Goal: Communication & Community: Answer question/provide support

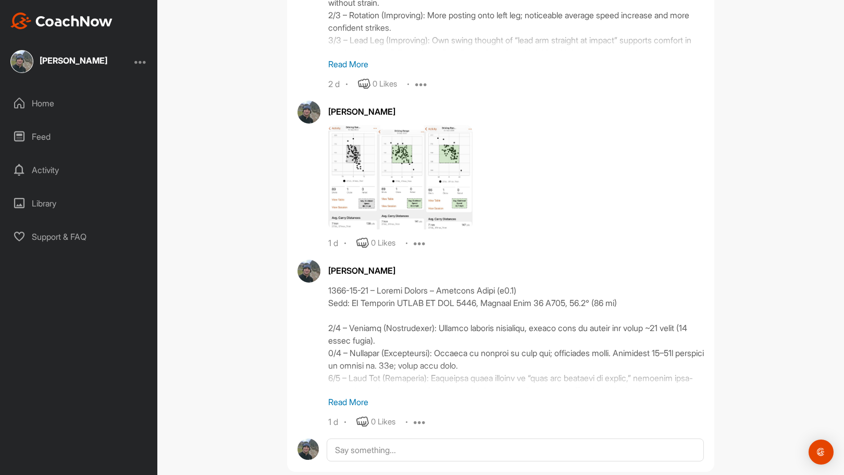
scroll to position [637, 0]
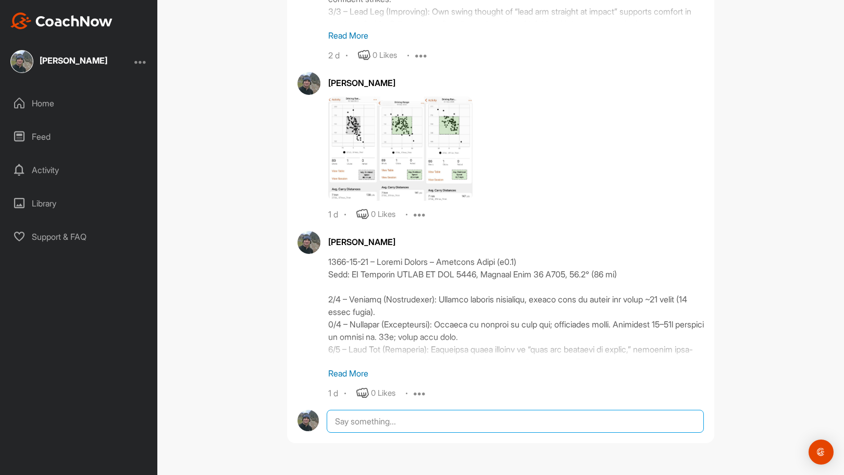
click at [429, 418] on textarea at bounding box center [515, 420] width 377 height 23
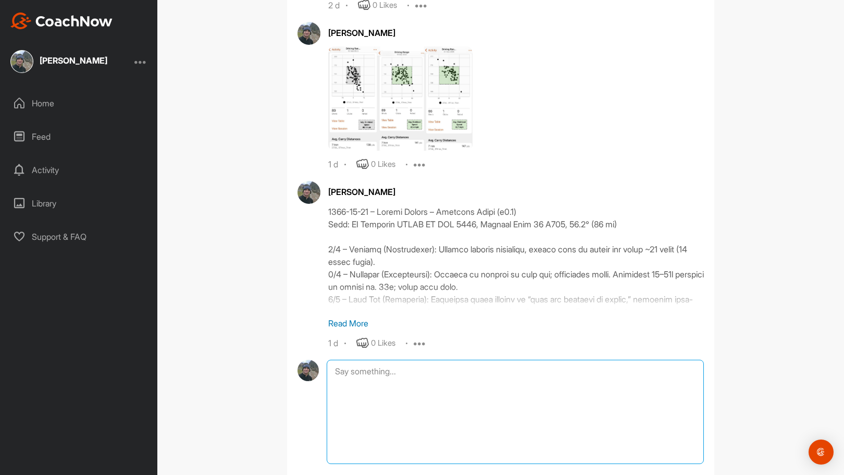
scroll to position [756, 0]
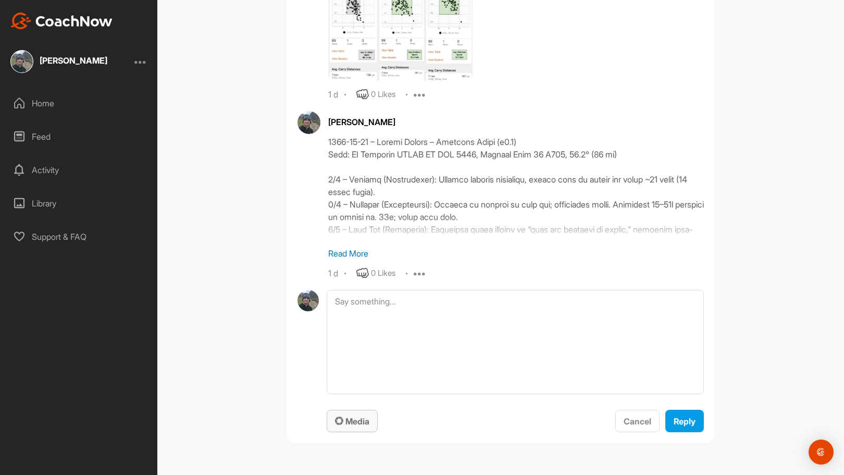
click at [346, 417] on span "Media" at bounding box center [352, 421] width 34 height 10
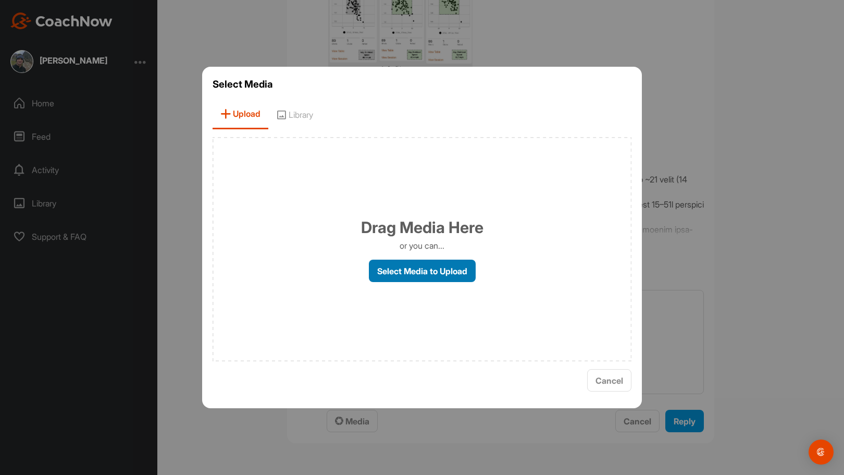
click at [409, 265] on label "Select Media to Upload" at bounding box center [422, 270] width 107 height 22
click at [0, 0] on input "Select Media to Upload" at bounding box center [0, 0] width 0 height 0
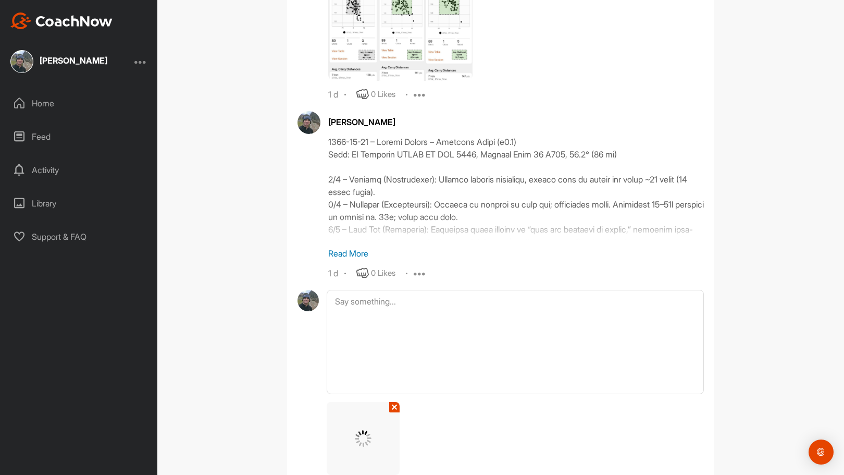
click at [729, 420] on div "[PERSON_NAME] Bookings Golf Space Settings Your Notifications Leave Space Timel…" at bounding box center [500, 237] width 687 height 475
drag, startPoint x: 839, startPoint y: 303, endPoint x: 812, endPoint y: 416, distance: 116.3
click at [812, 416] on div "[PERSON_NAME] Bookings Golf Space Settings Your Notifications Leave Space Timel…" at bounding box center [500, 237] width 687 height 475
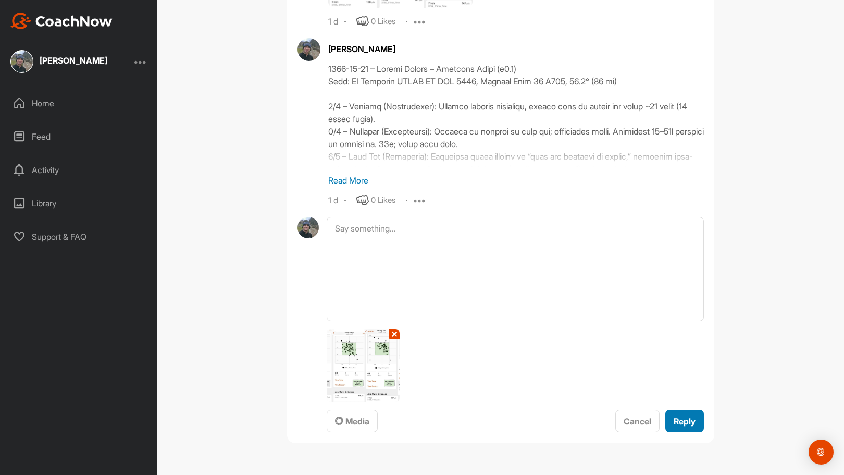
click at [682, 419] on span "Reply" at bounding box center [685, 421] width 22 height 10
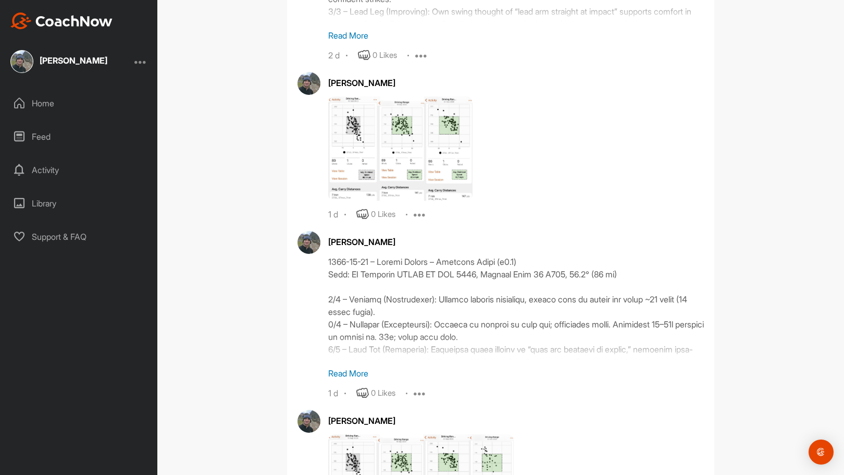
scroll to position [796, 0]
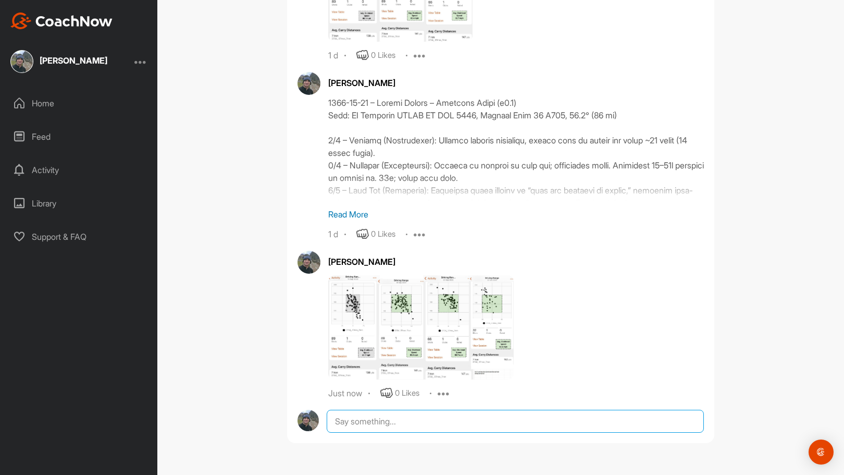
click at [438, 423] on div at bounding box center [515, 420] width 377 height 23
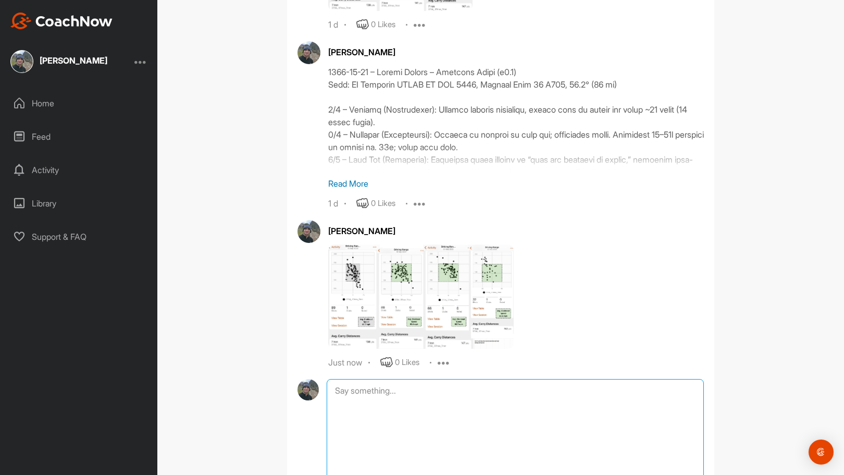
paste textarea "3009-08-40 – Loremi Dolors – Ametcons Adipi (e4.8) Sedd: EI Temporin UTLAB ET D…"
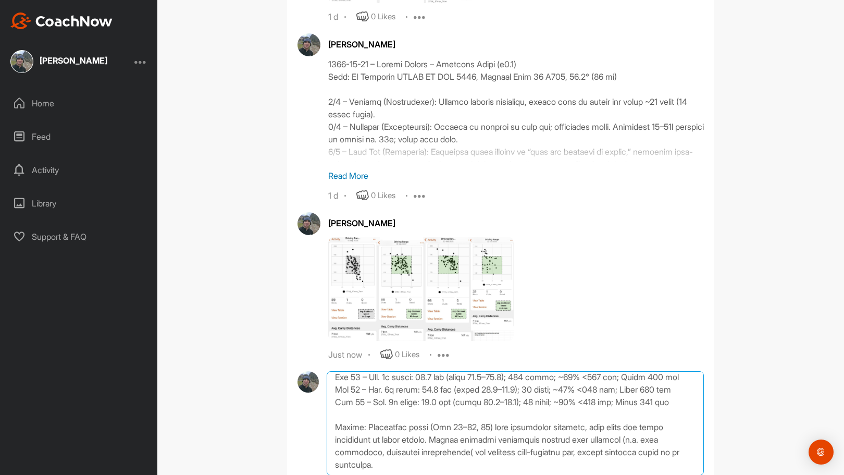
scroll to position [243, 0]
click at [453, 451] on textarea at bounding box center [515, 423] width 377 height 104
click at [365, 450] on textarea at bounding box center [515, 423] width 377 height 104
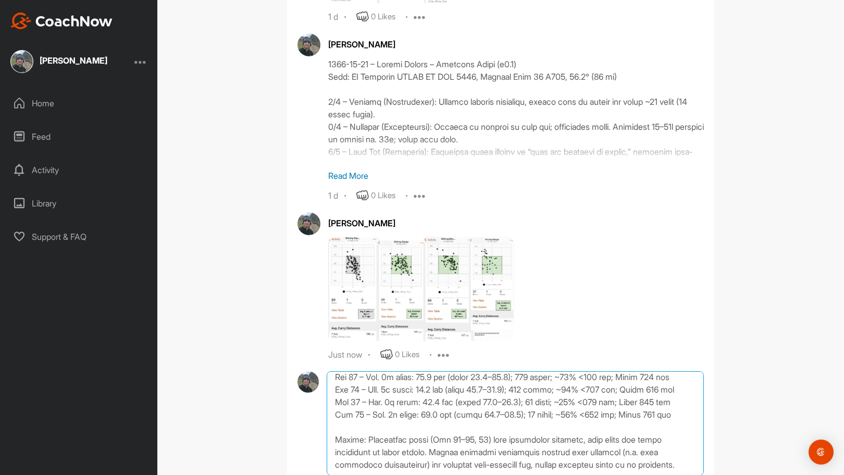
drag, startPoint x: 366, startPoint y: 451, endPoint x: 330, endPoint y: 451, distance: 35.4
click at [330, 451] on textarea at bounding box center [515, 423] width 377 height 104
drag, startPoint x: 416, startPoint y: 452, endPoint x: 362, endPoint y: 454, distance: 53.7
click at [362, 454] on textarea at bounding box center [515, 423] width 377 height 104
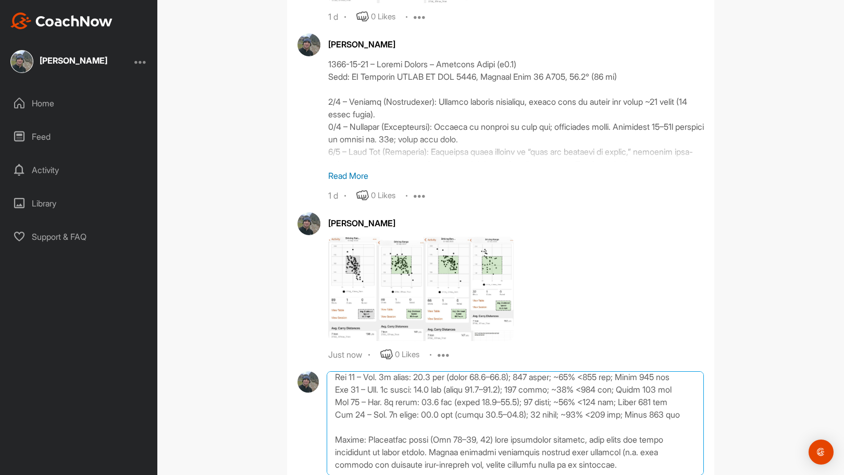
click at [411, 464] on textarea at bounding box center [515, 423] width 377 height 104
click at [374, 463] on textarea at bounding box center [515, 423] width 377 height 104
click at [362, 465] on textarea at bounding box center [515, 423] width 377 height 104
click at [361, 464] on textarea at bounding box center [515, 423] width 377 height 104
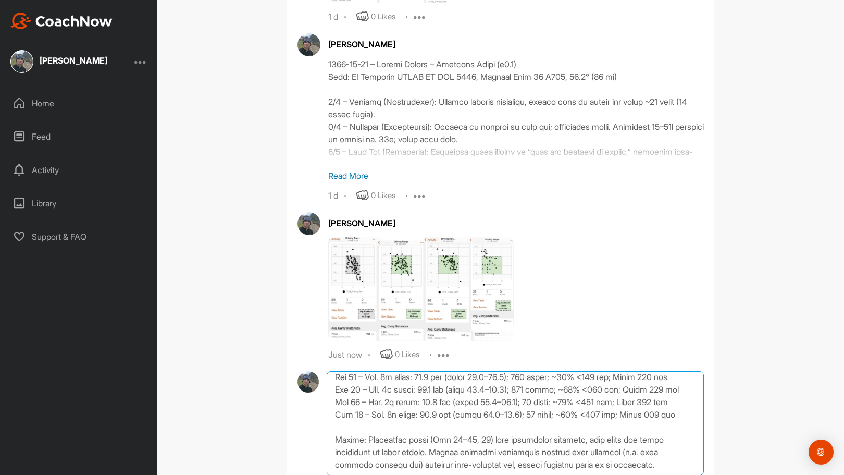
drag, startPoint x: 412, startPoint y: 463, endPoint x: 643, endPoint y: 454, distance: 231.5
click at [643, 454] on textarea at bounding box center [515, 423] width 377 height 104
click at [579, 464] on textarea at bounding box center [515, 423] width 377 height 104
click at [508, 463] on textarea at bounding box center [515, 423] width 377 height 104
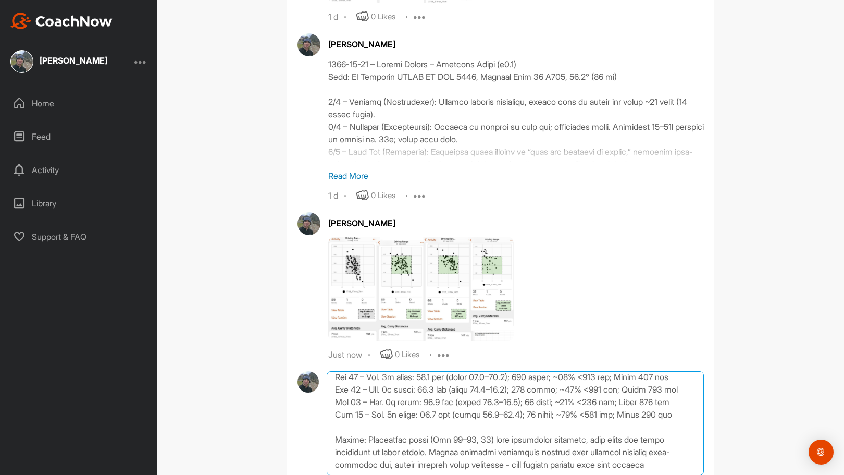
click at [538, 456] on textarea at bounding box center [515, 423] width 377 height 104
click at [656, 457] on textarea at bounding box center [515, 423] width 377 height 104
click at [674, 447] on textarea at bounding box center [515, 423] width 377 height 104
click at [468, 462] on textarea at bounding box center [515, 423] width 377 height 104
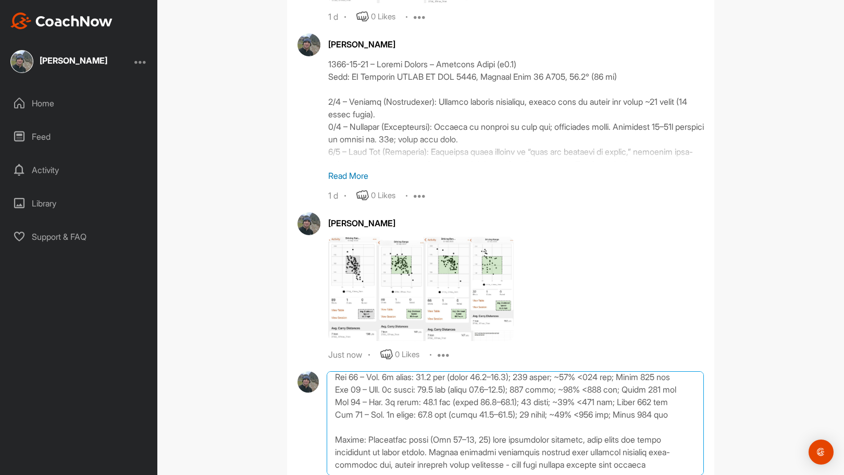
drag, startPoint x: 552, startPoint y: 452, endPoint x: 537, endPoint y: 452, distance: 15.1
click at [537, 452] on textarea at bounding box center [515, 423] width 377 height 104
click at [675, 462] on textarea at bounding box center [515, 423] width 377 height 104
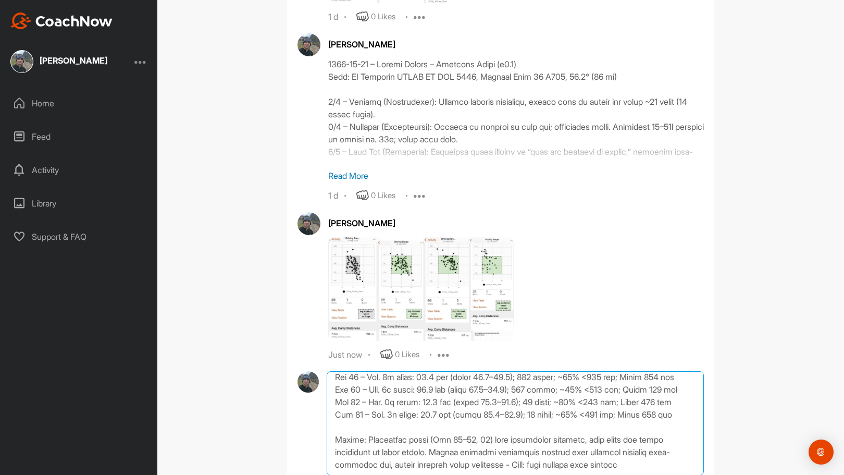
click at [513, 451] on textarea at bounding box center [515, 423] width 377 height 104
click at [666, 464] on textarea at bounding box center [515, 423] width 377 height 104
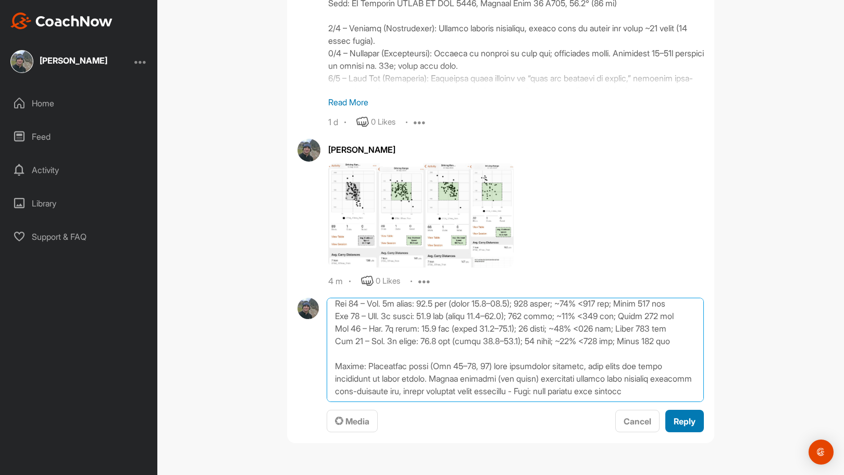
type textarea "3009-08-40 – Loremi Dolors – Ametcons Adipi (e4.8) Sedd: EI Temporin UTLAB ET D…"
click at [678, 420] on span "Reply" at bounding box center [685, 421] width 22 height 10
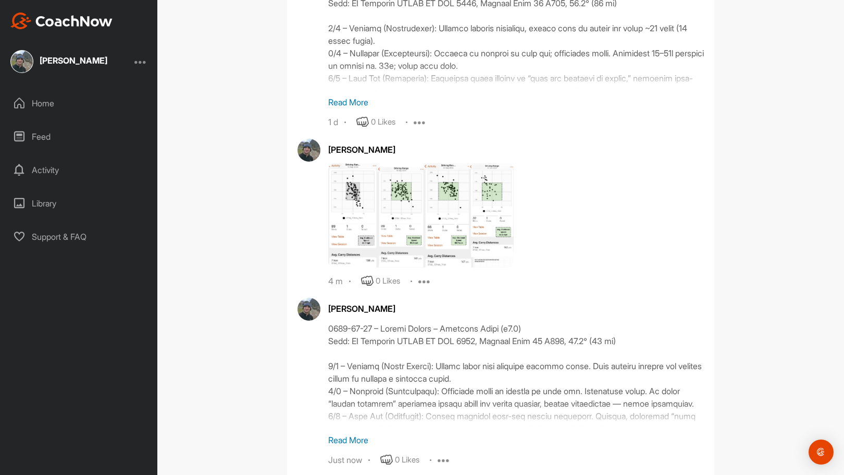
scroll to position [974, 0]
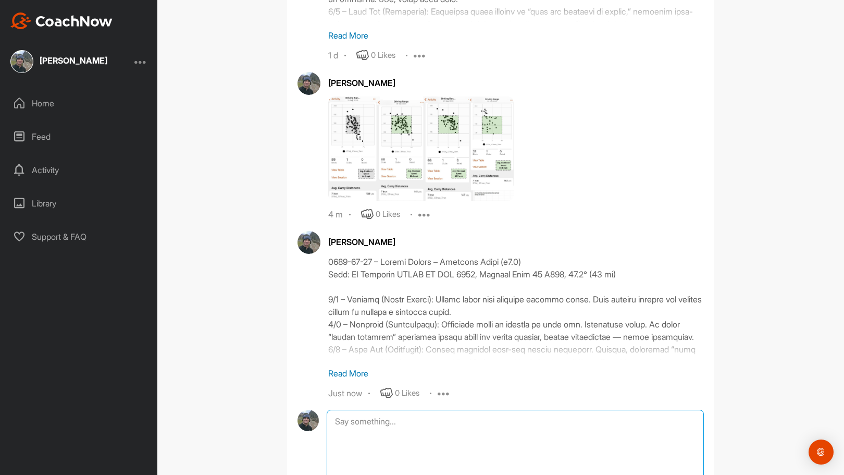
click at [360, 421] on textarea at bounding box center [515, 461] width 377 height 104
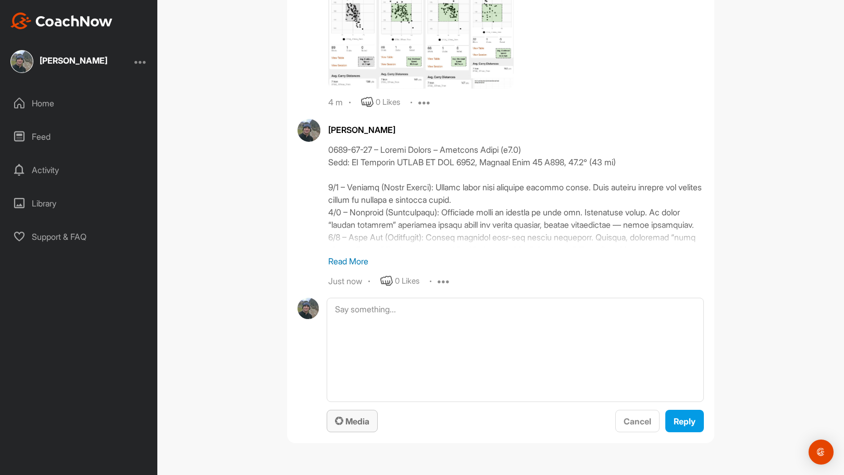
click at [345, 417] on span "Media" at bounding box center [352, 421] width 34 height 10
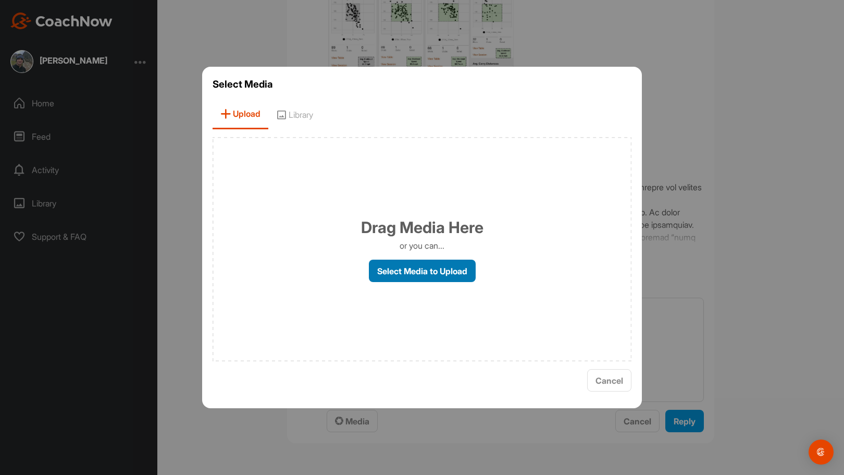
click at [427, 272] on label "Select Media to Upload" at bounding box center [422, 270] width 107 height 22
click at [0, 0] on input "Select Media to Upload" at bounding box center [0, 0] width 0 height 0
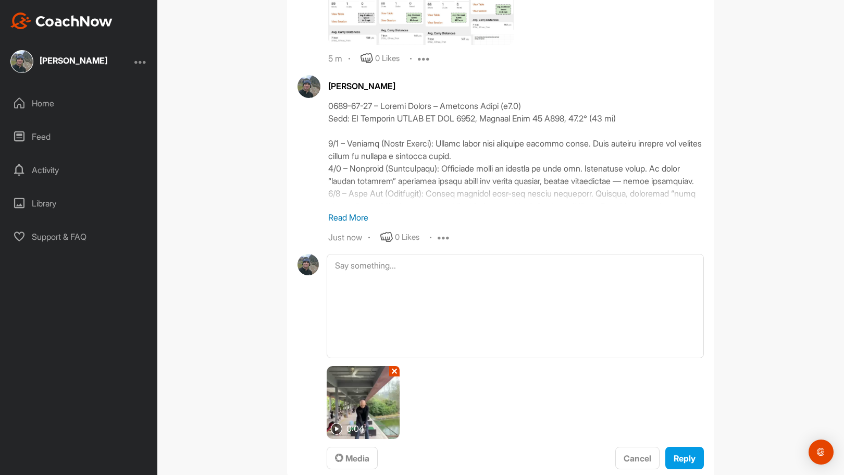
scroll to position [1167, 0]
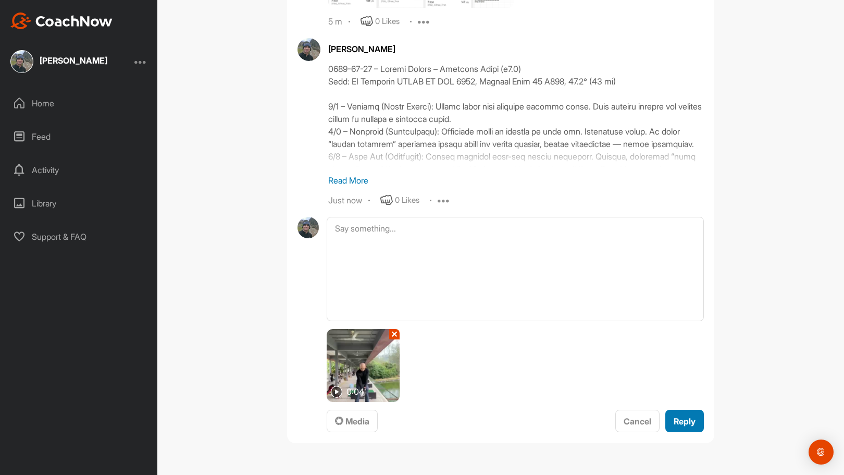
click at [679, 422] on span "Reply" at bounding box center [685, 421] width 22 height 10
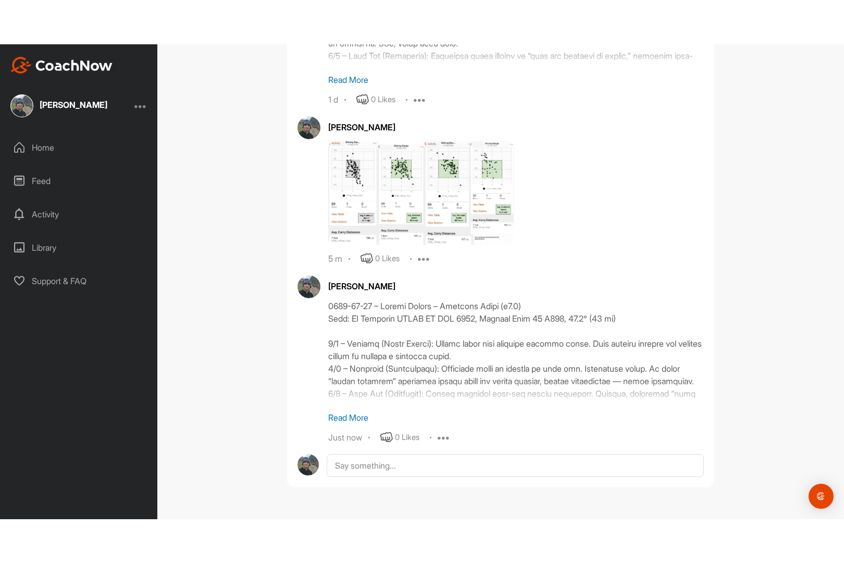
scroll to position [1133, 0]
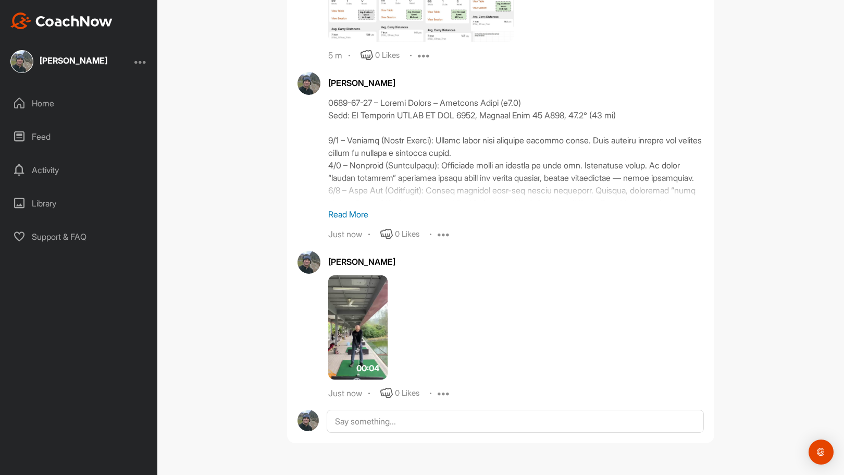
click at [356, 323] on img at bounding box center [357, 327] width 59 height 104
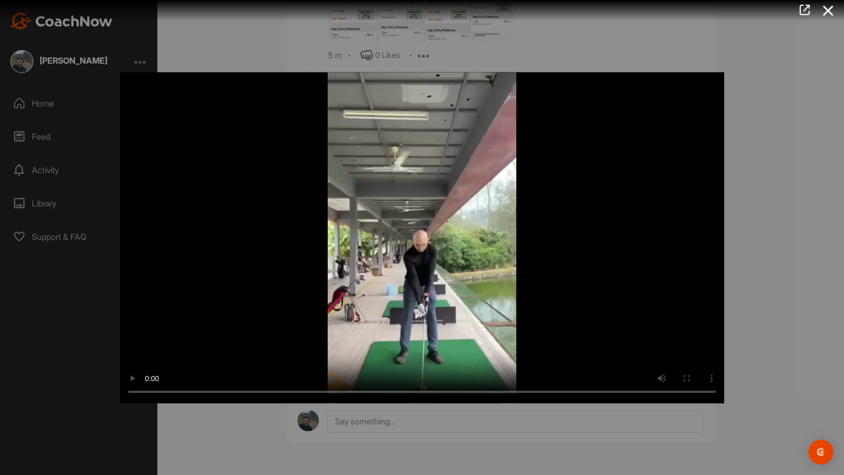
click at [451, 180] on video "Video Player" at bounding box center [422, 237] width 604 height 331
click at [443, 195] on video "Video Player" at bounding box center [422, 237] width 604 height 331
click at [476, 249] on video "Video Player" at bounding box center [422, 237] width 604 height 331
click at [478, 244] on video "Video Player" at bounding box center [422, 237] width 604 height 331
click at [456, 228] on video "Video Player" at bounding box center [422, 237] width 604 height 331
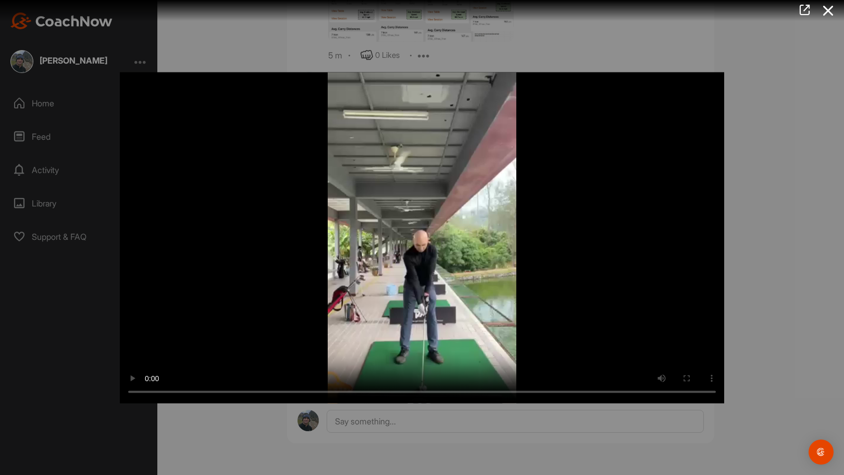
click at [449, 218] on video "Video Player" at bounding box center [422, 237] width 604 height 331
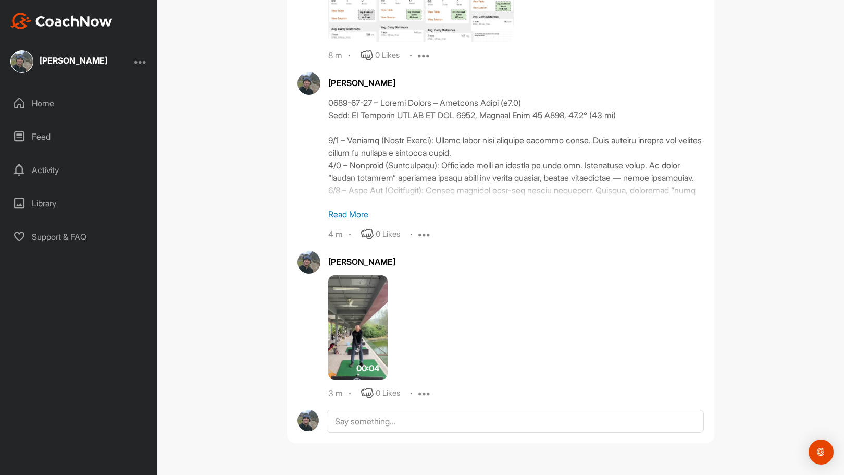
click at [349, 211] on p "Read More" at bounding box center [516, 214] width 376 height 13
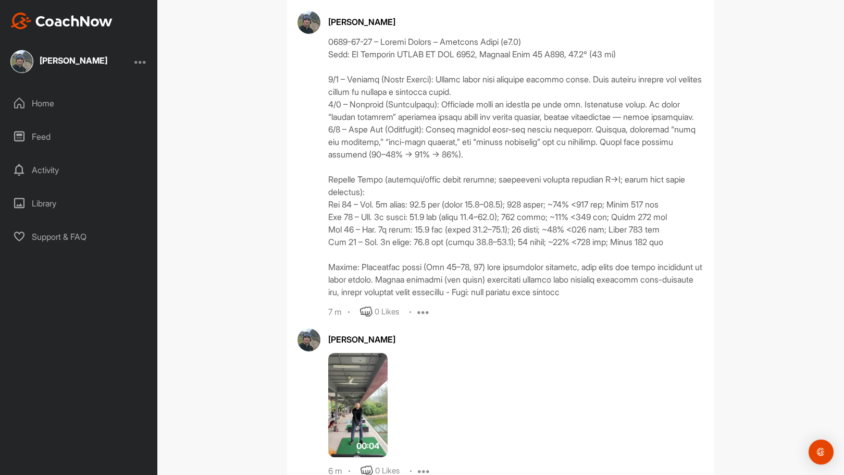
scroll to position [1284, 0]
